Goal: Check status: Check status

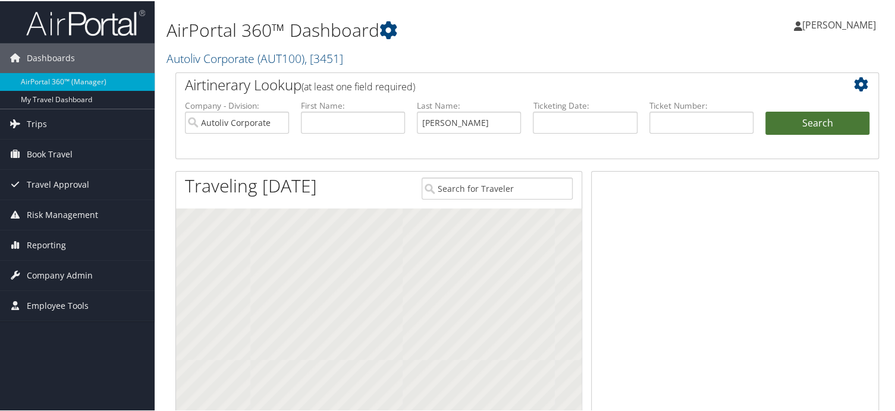
type input "Flauding"
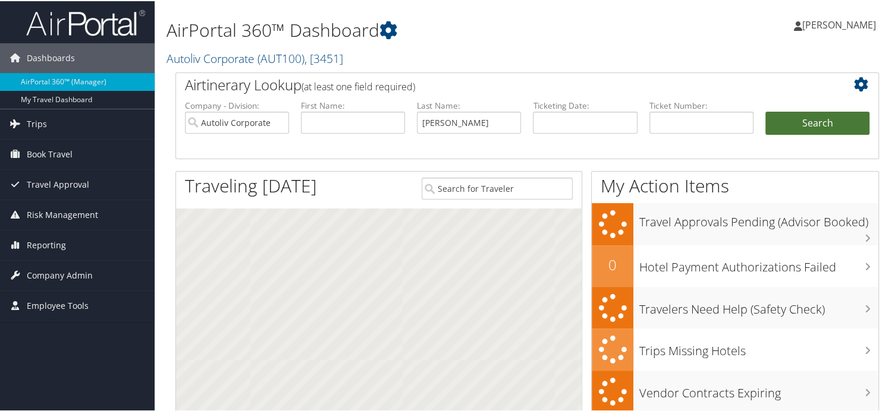
click at [781, 121] on button "Search" at bounding box center [817, 123] width 104 height 24
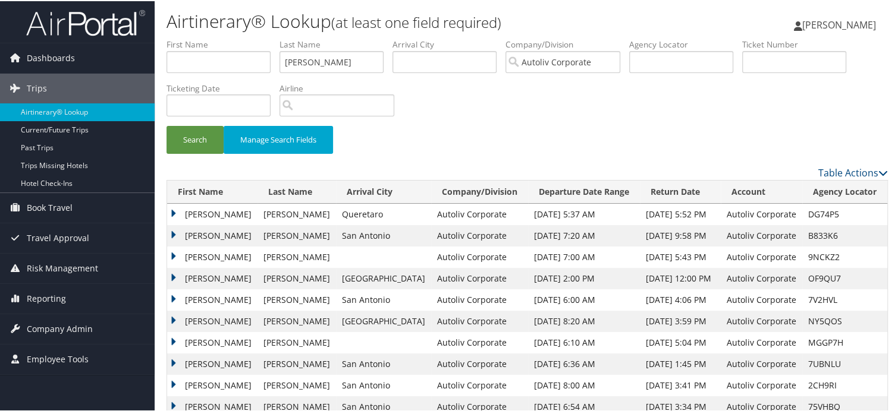
click at [174, 211] on td "KATHY L" at bounding box center [212, 213] width 90 height 21
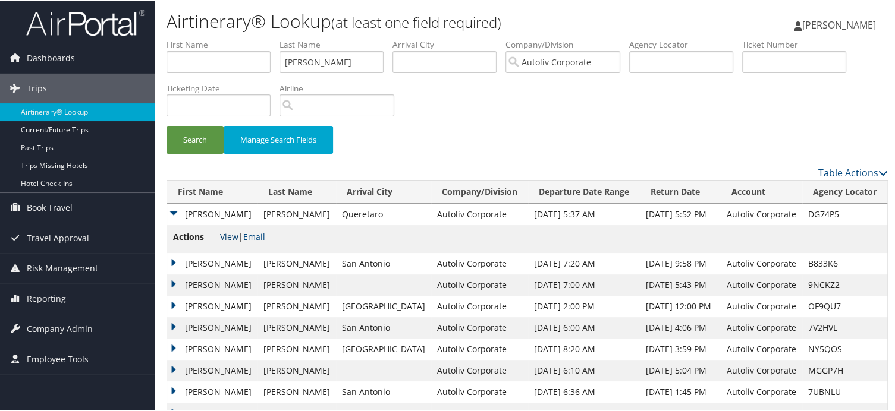
click at [233, 237] on link "View" at bounding box center [229, 235] width 18 height 11
